Goal: Information Seeking & Learning: Learn about a topic

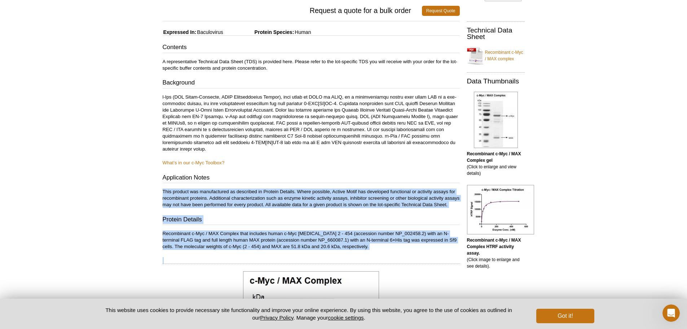
drag, startPoint x: 360, startPoint y: 257, endPoint x: 73, endPoint y: 153, distance: 305.2
click at [363, 239] on p "Recombinant c-Myc / MAX Complex that includes human c-Myc [MEDICAL_DATA] 2 - 45…" at bounding box center [311, 239] width 297 height 19
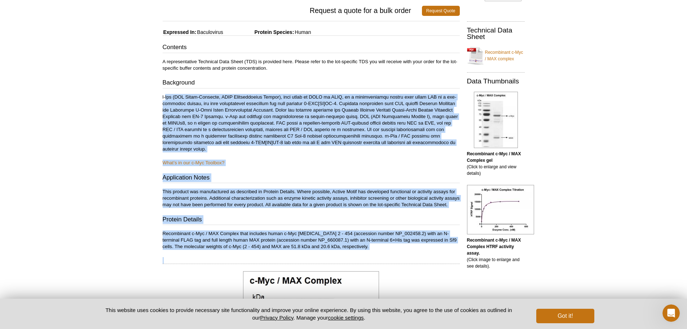
drag, startPoint x: 372, startPoint y: 258, endPoint x: 157, endPoint y: 91, distance: 272.1
click at [372, 244] on p "Recombinant c-Myc / MAX Complex that includes human c-Myc [MEDICAL_DATA] 2 - 45…" at bounding box center [311, 239] width 297 height 19
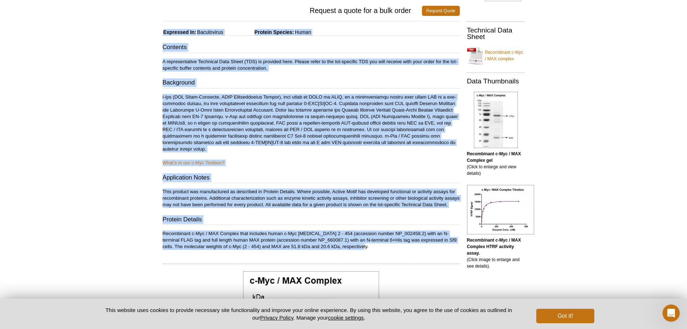
drag, startPoint x: 359, startPoint y: 252, endPoint x: 144, endPoint y: 29, distance: 310.0
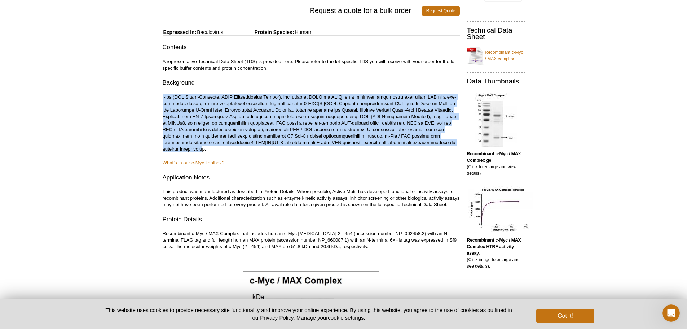
drag, startPoint x: 236, startPoint y: 146, endPoint x: 154, endPoint y: 93, distance: 97.2
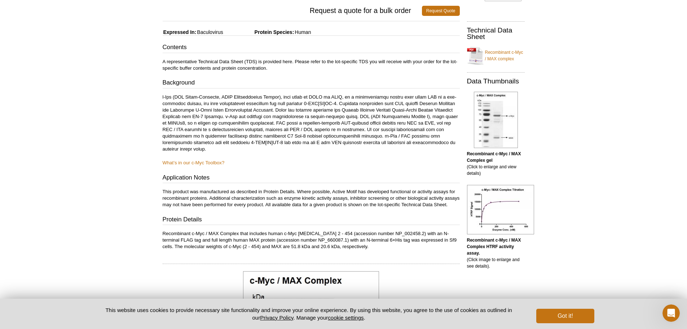
click at [276, 155] on div "Contents A representative Technical Data Sheet (TDS) is provided here. Please r…" at bounding box center [311, 146] width 297 height 207
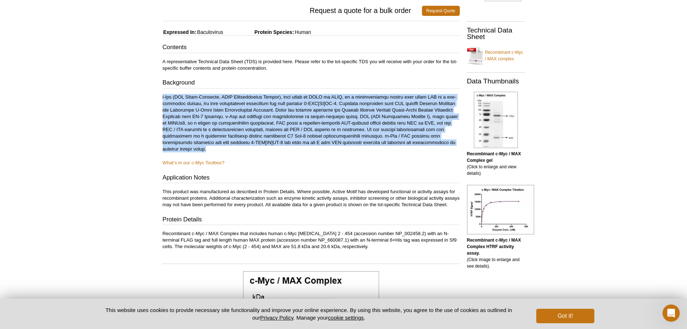
drag, startPoint x: 250, startPoint y: 147, endPoint x: 127, endPoint y: 95, distance: 133.2
click at [270, 146] on p at bounding box center [311, 123] width 297 height 58
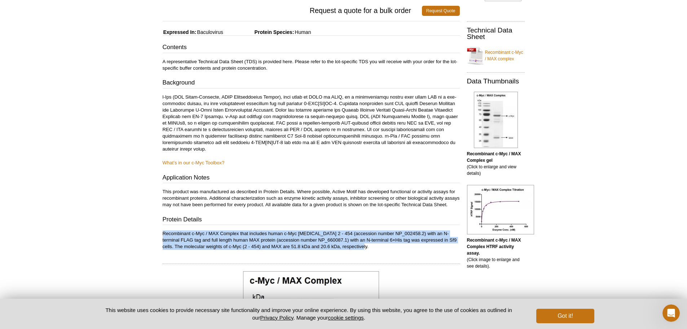
drag, startPoint x: 367, startPoint y: 255, endPoint x: 144, endPoint y: 236, distance: 224.2
